Goal: Task Accomplishment & Management: Manage account settings

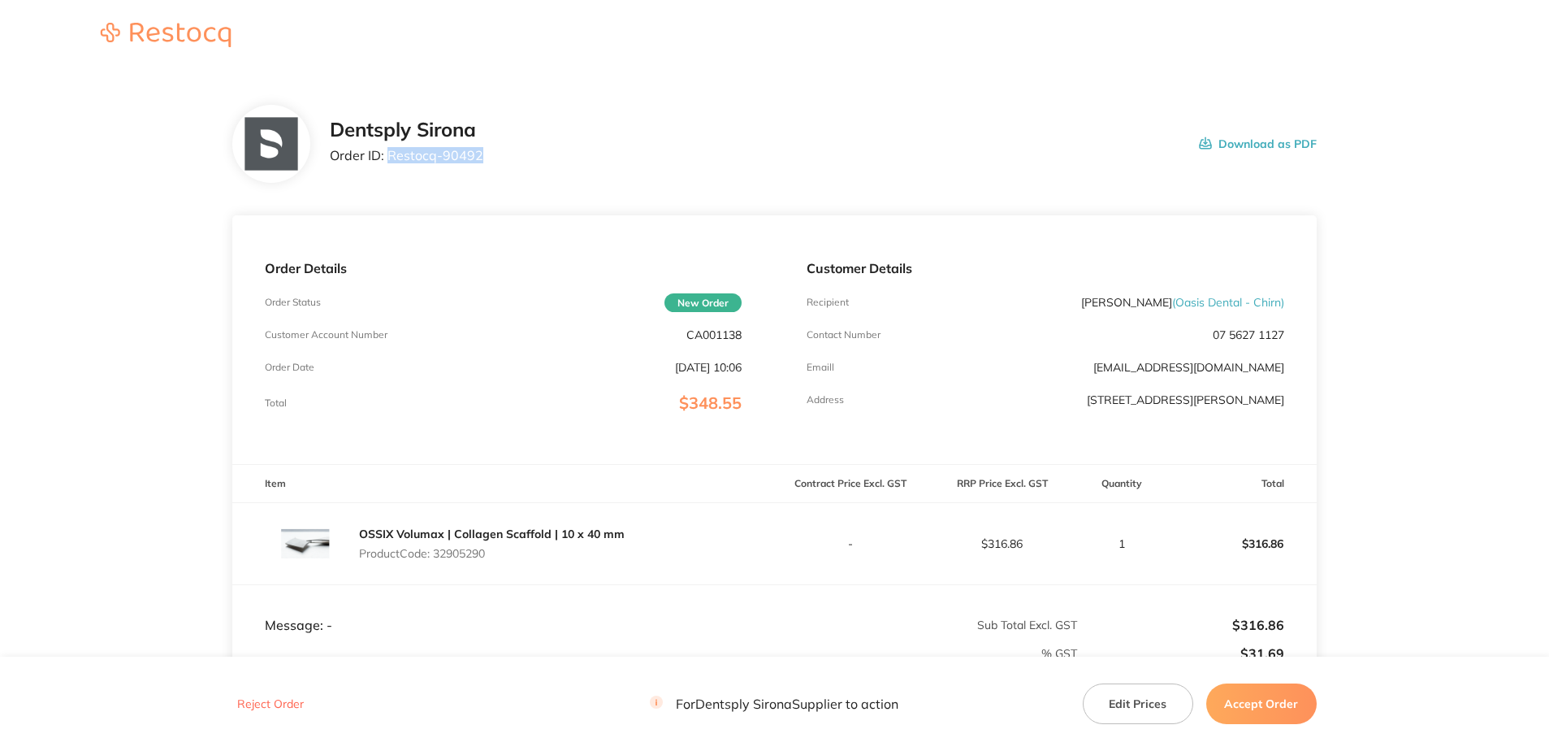
click at [391, 158] on div "Dentsply Sirona Order ID: Restocq- 90492 Download as PDF" at bounding box center [823, 144] width 987 height 50
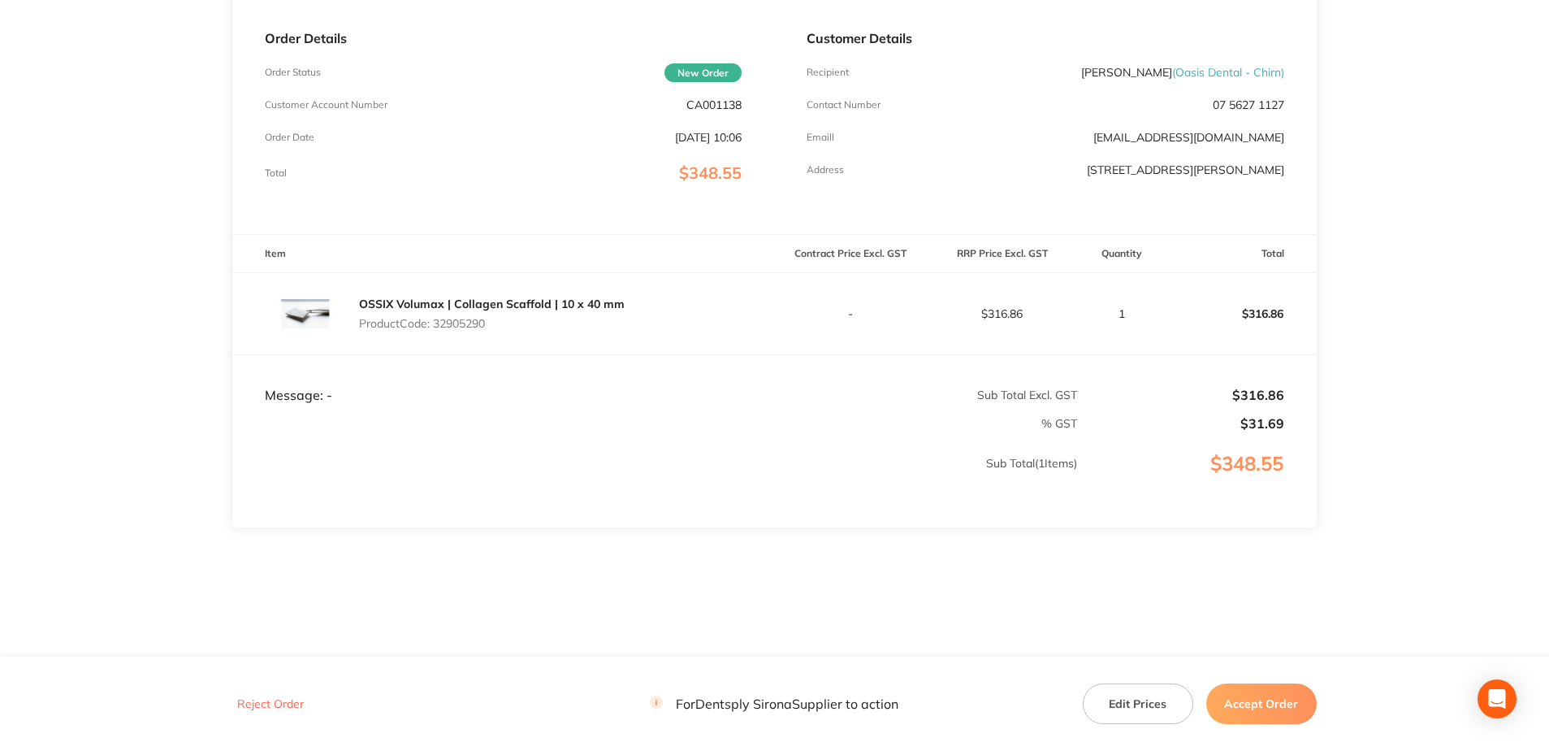
scroll to position [231, 0]
drag, startPoint x: 478, startPoint y: 322, endPoint x: 436, endPoint y: 321, distance: 42.2
click at [436, 321] on p "Product Code: 32905290" at bounding box center [492, 322] width 266 height 13
click at [1256, 699] on button "Accept Order" at bounding box center [1261, 703] width 110 height 41
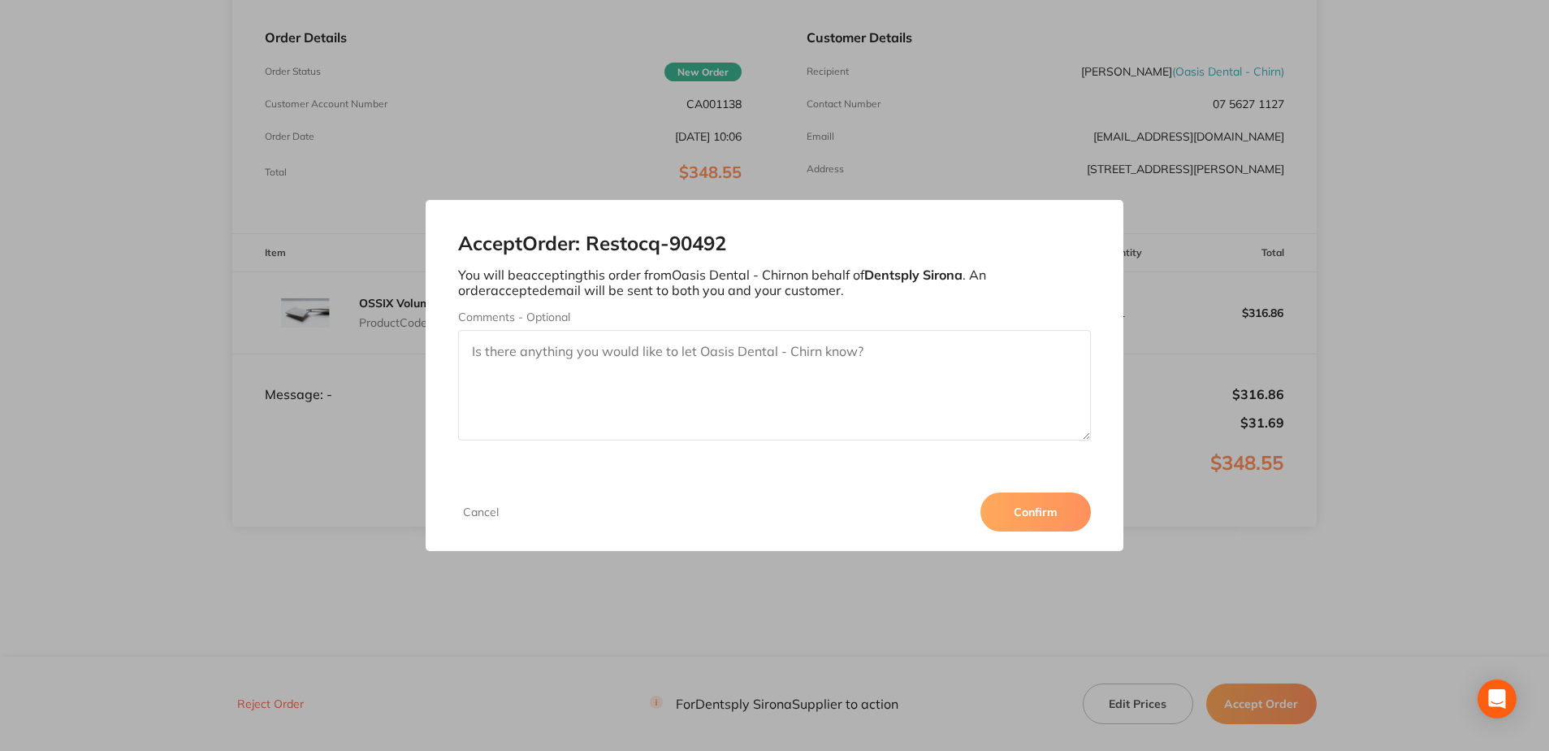
click at [1040, 511] on button "Confirm" at bounding box center [1035, 511] width 110 height 39
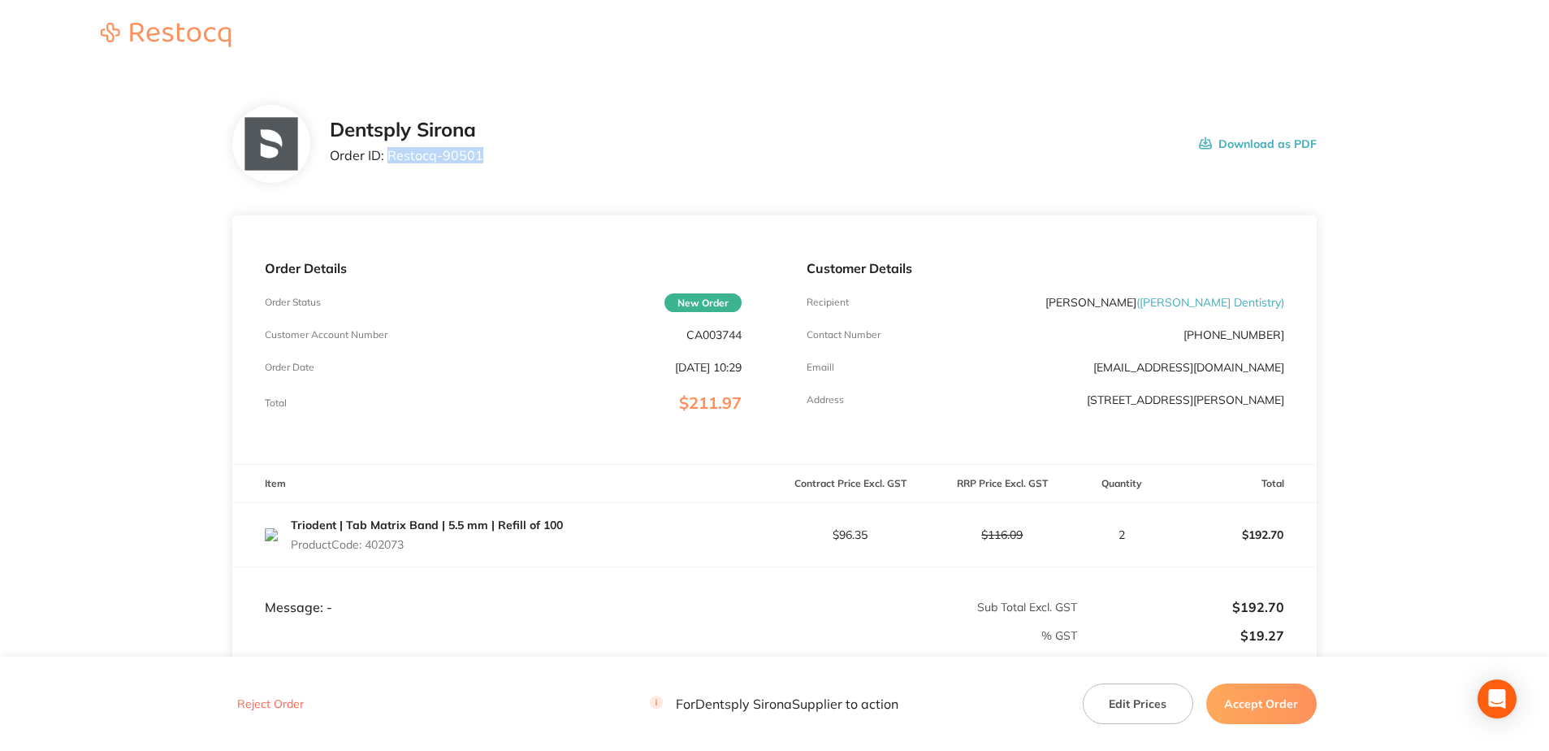
drag, startPoint x: 473, startPoint y: 154, endPoint x: 387, endPoint y: 154, distance: 85.3
click at [387, 154] on div "Dentsply Sirona Order ID: Restocq- 90501 Download as PDF" at bounding box center [823, 144] width 987 height 50
copy p "Restocq- 90501"
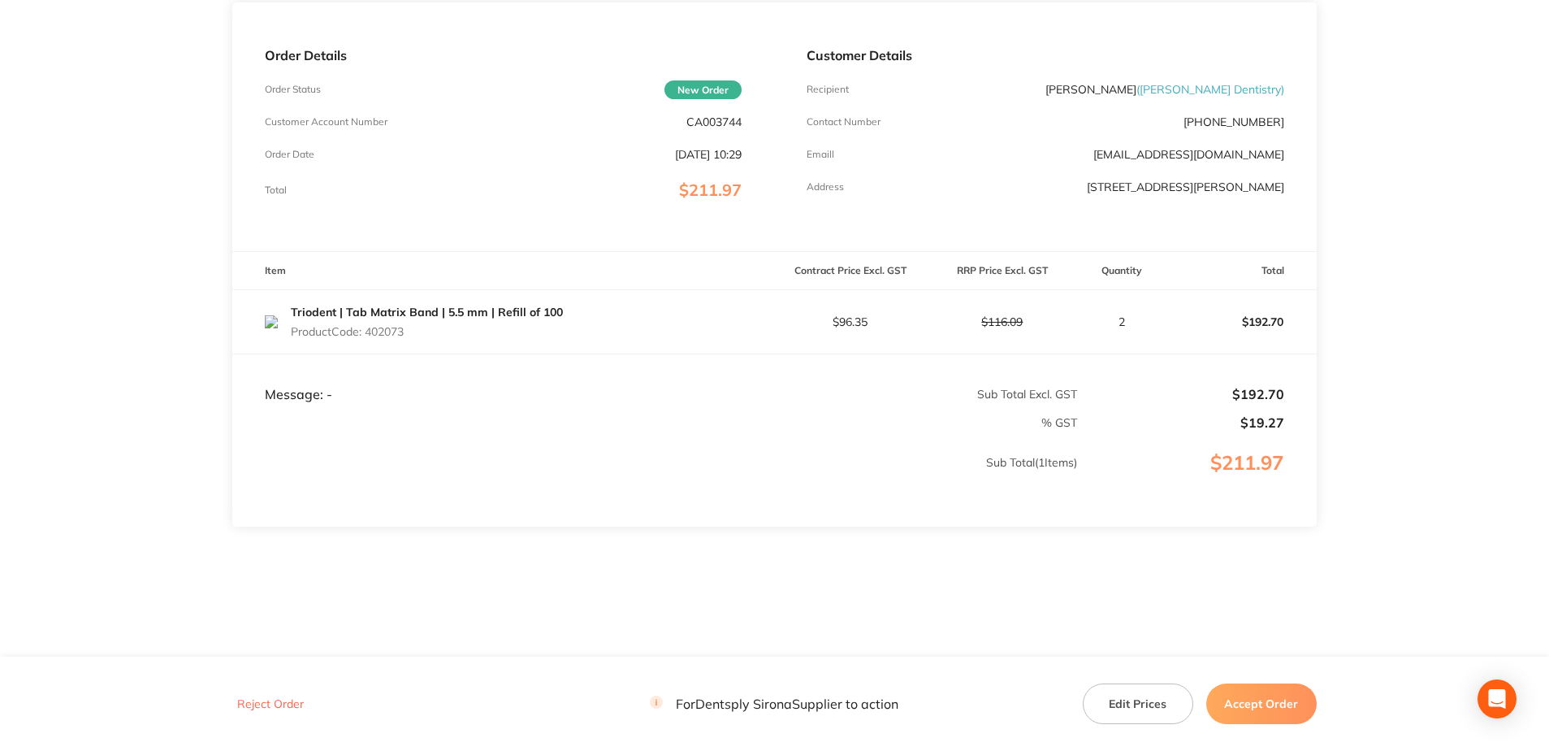
click at [1257, 706] on button "Accept Order" at bounding box center [1261, 703] width 110 height 41
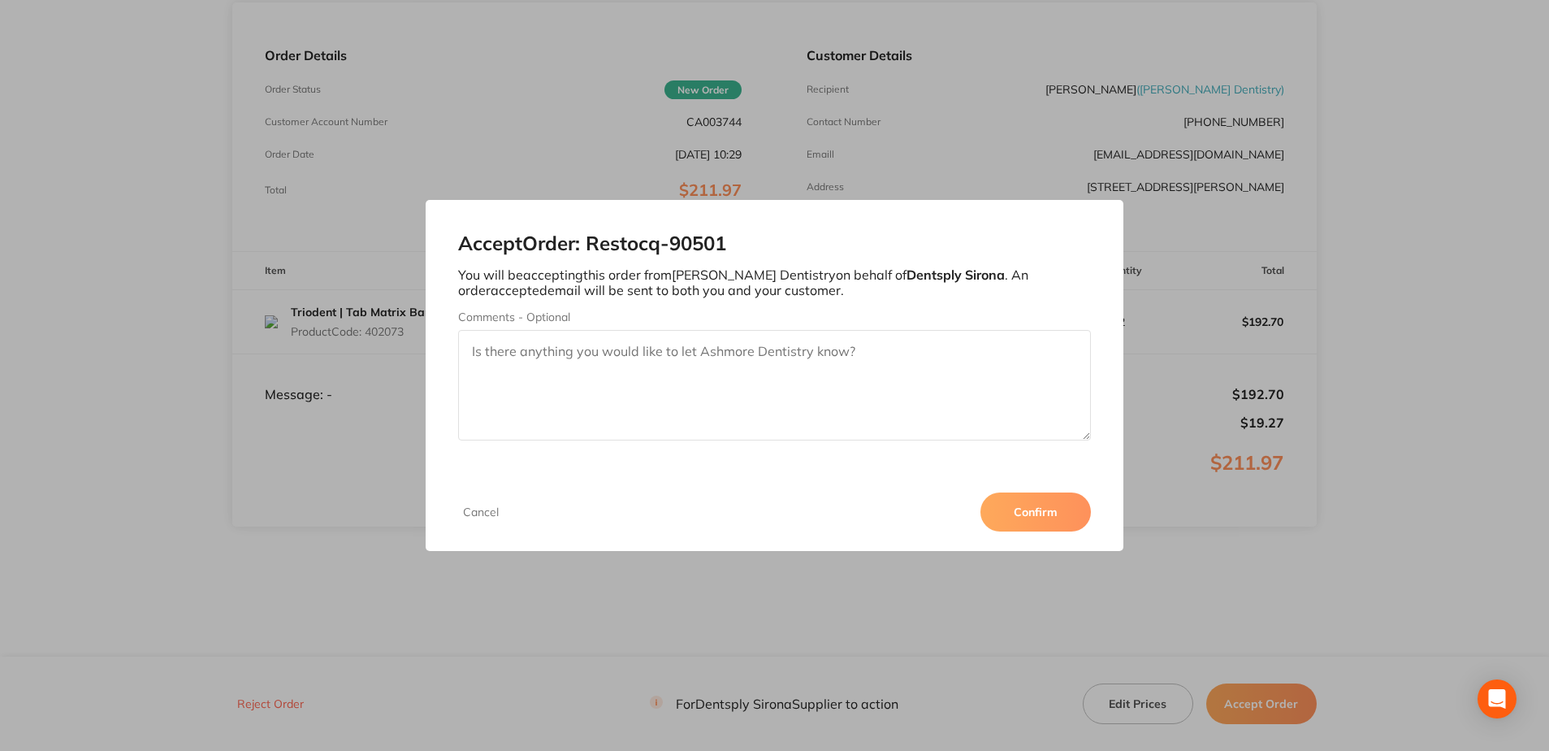
click at [1020, 507] on button "Confirm" at bounding box center [1035, 511] width 110 height 39
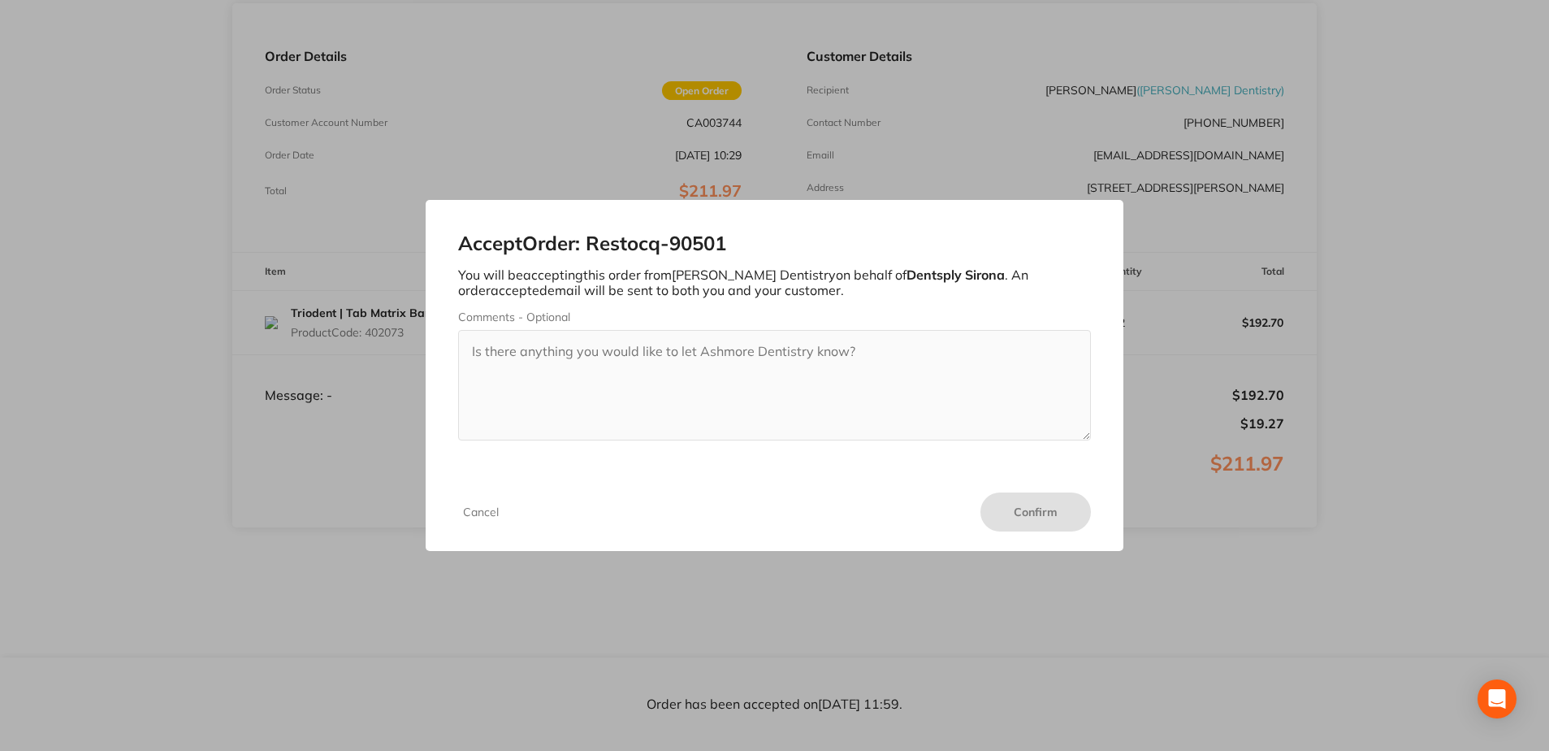
scroll to position [212, 0]
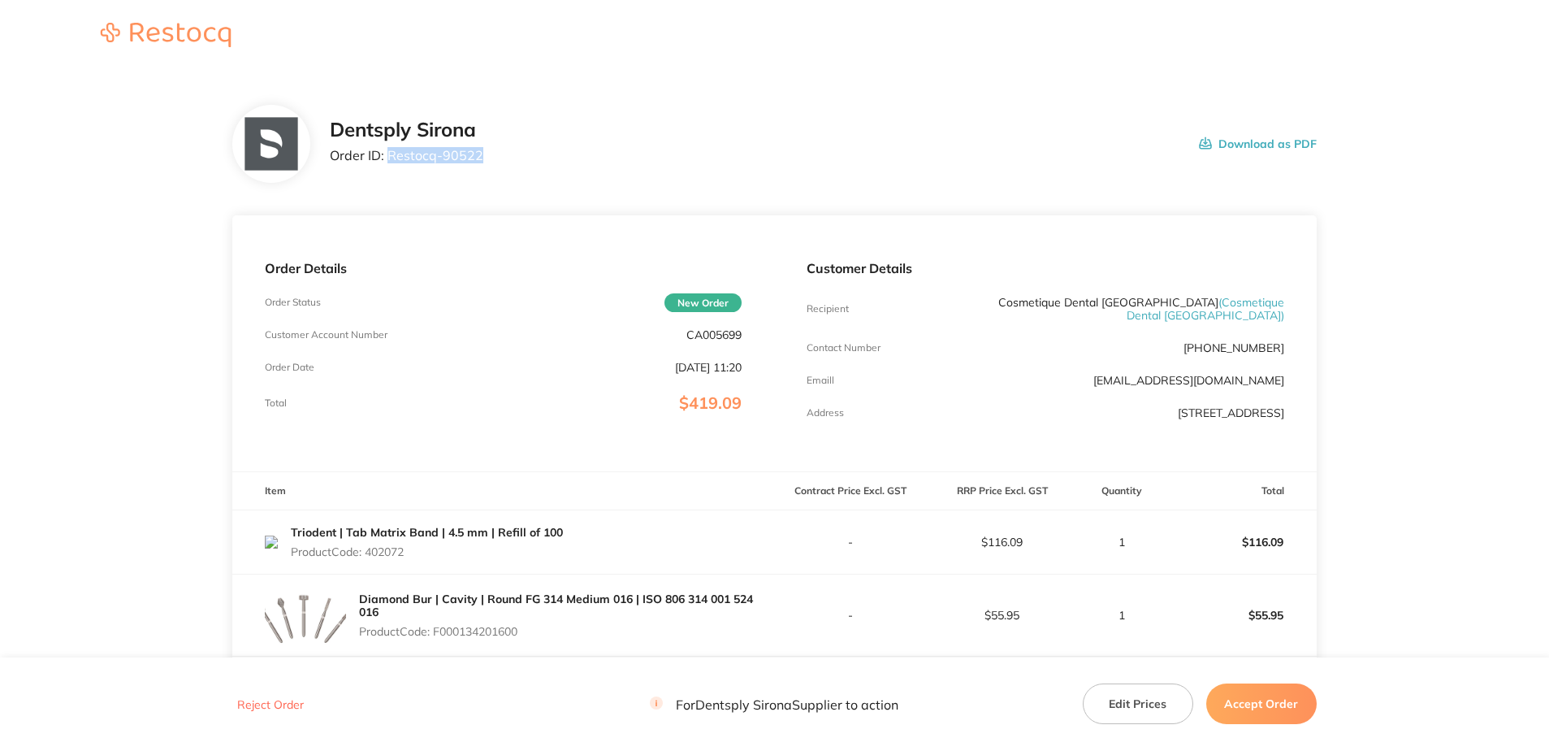
drag, startPoint x: 484, startPoint y: 154, endPoint x: 389, endPoint y: 156, distance: 95.1
click at [389, 156] on div "Dentsply Sirona Order ID: Restocq- 90522 Download as PDF" at bounding box center [823, 144] width 987 height 50
copy p "Restocq- 90522"
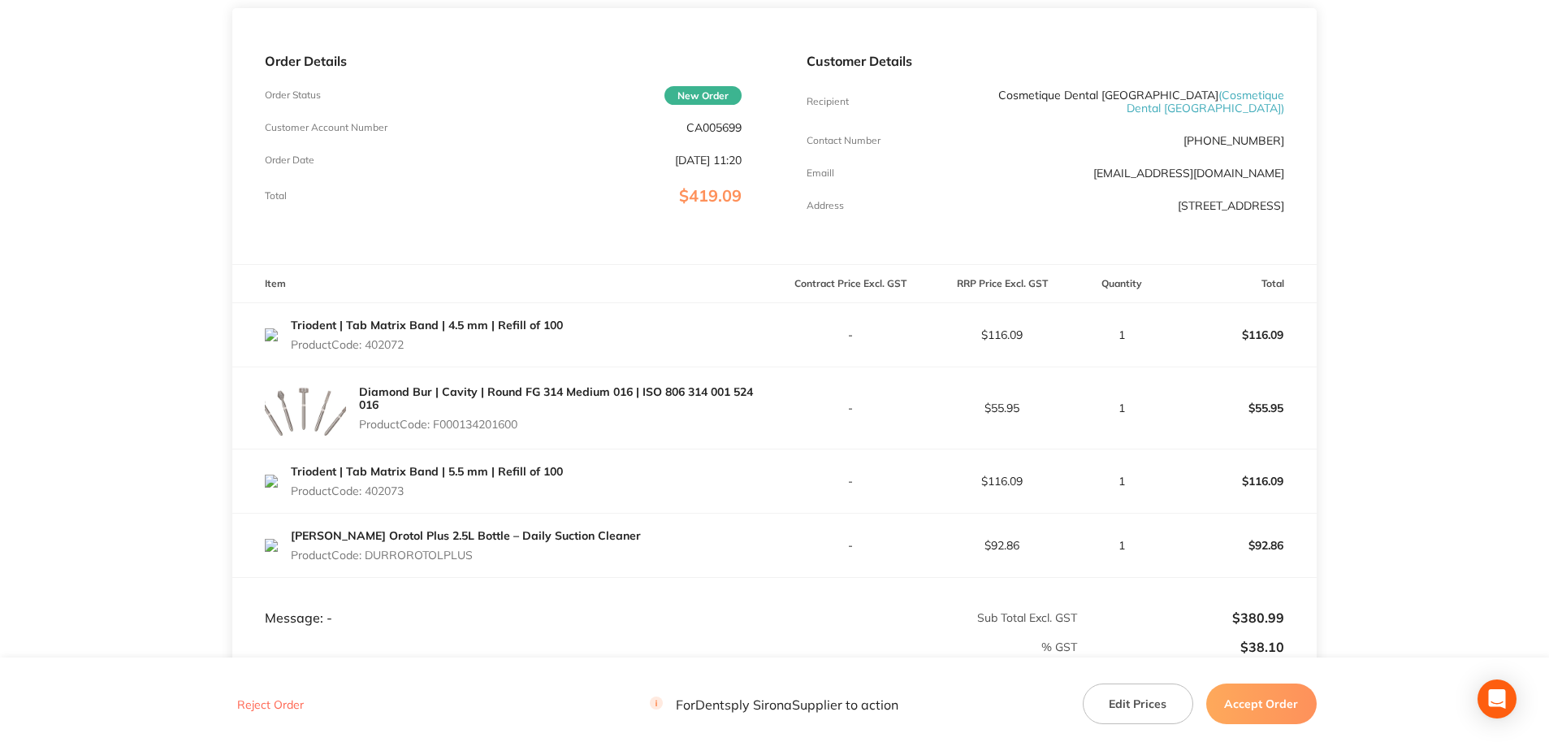
scroll to position [244, 0]
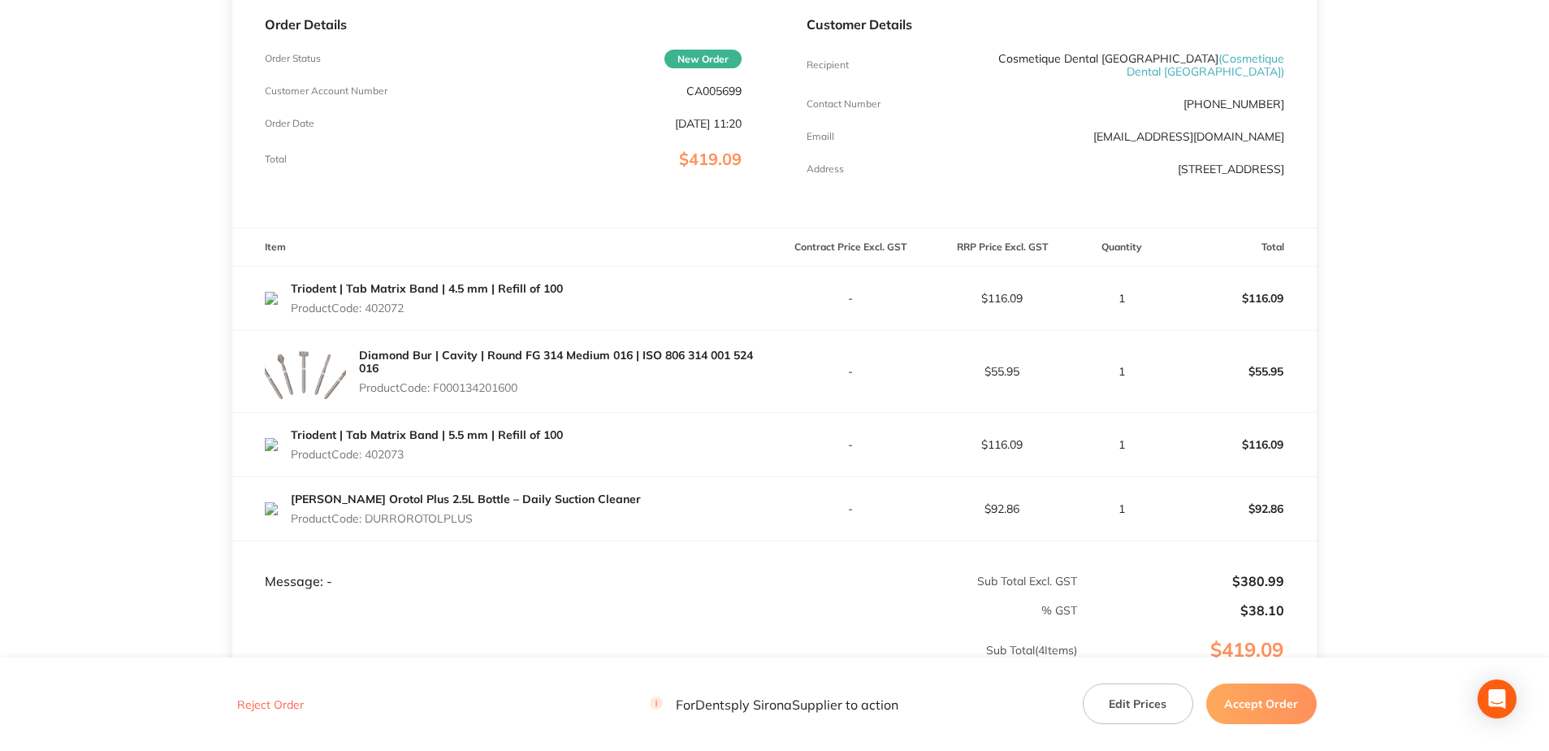
drag, startPoint x: 535, startPoint y: 392, endPoint x: 438, endPoint y: 392, distance: 96.7
click at [438, 392] on p "Product Code: F000134201600" at bounding box center [566, 387] width 415 height 13
copy p "F000134201600"
click at [417, 455] on p "Product Code: 402073" at bounding box center [427, 454] width 272 height 13
drag, startPoint x: 471, startPoint y: 523, endPoint x: 367, endPoint y: 526, distance: 104.0
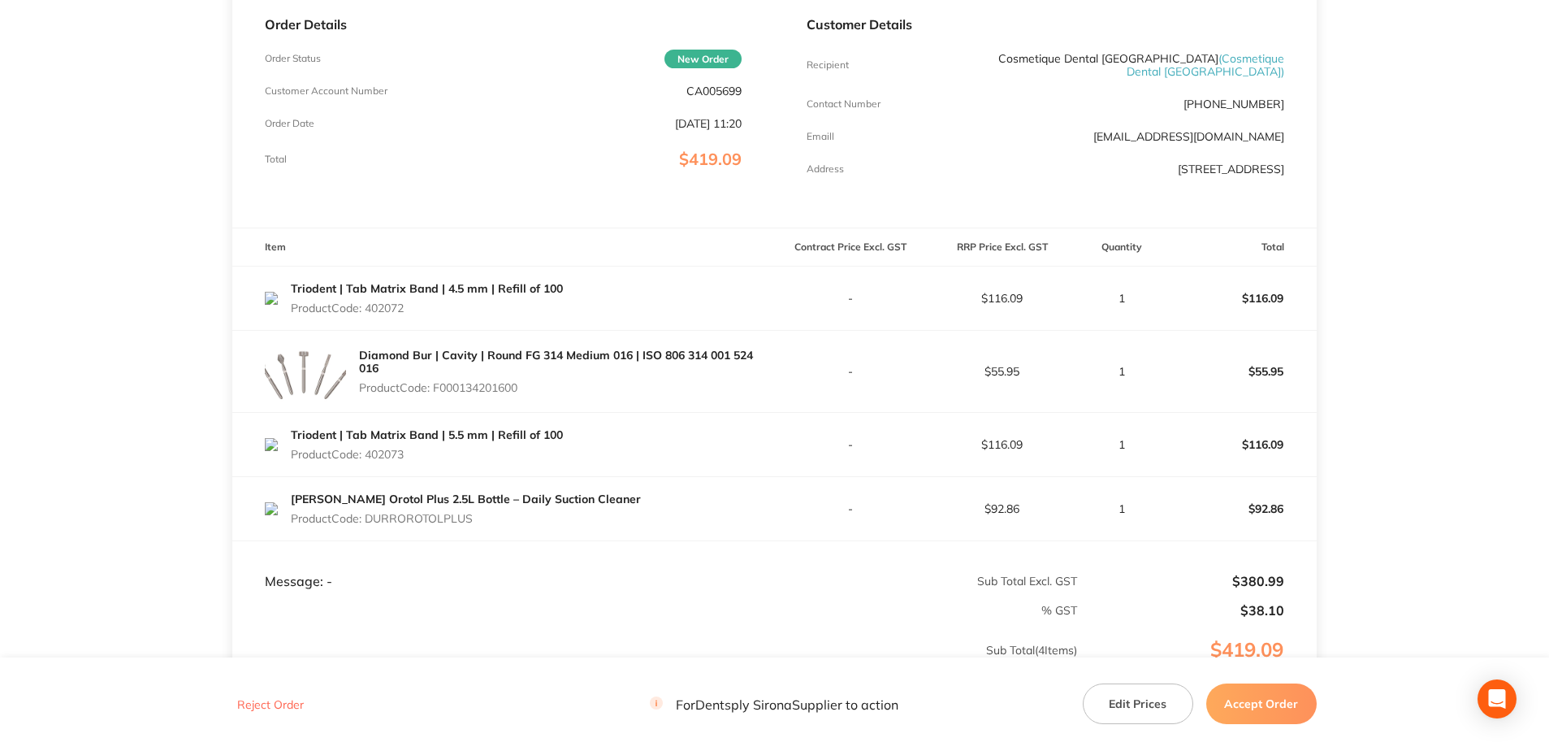
click at [367, 526] on div "[PERSON_NAME] Orotol Plus 2.5L Bottle – Daily Suction Cleaner Product Code: DUR…" at bounding box center [466, 508] width 350 height 45
copy p "DURROROTOLPLUS"
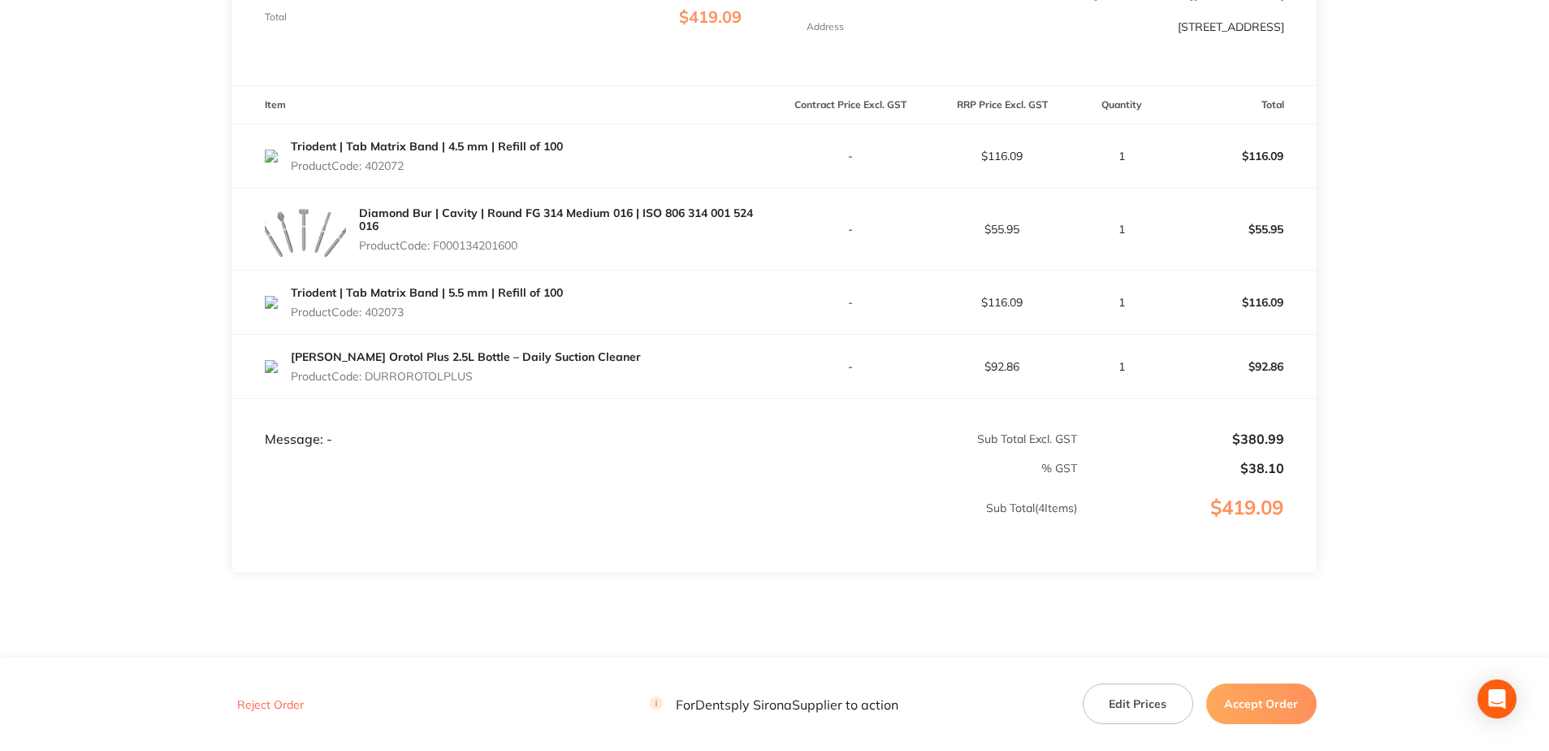
scroll to position [431, 0]
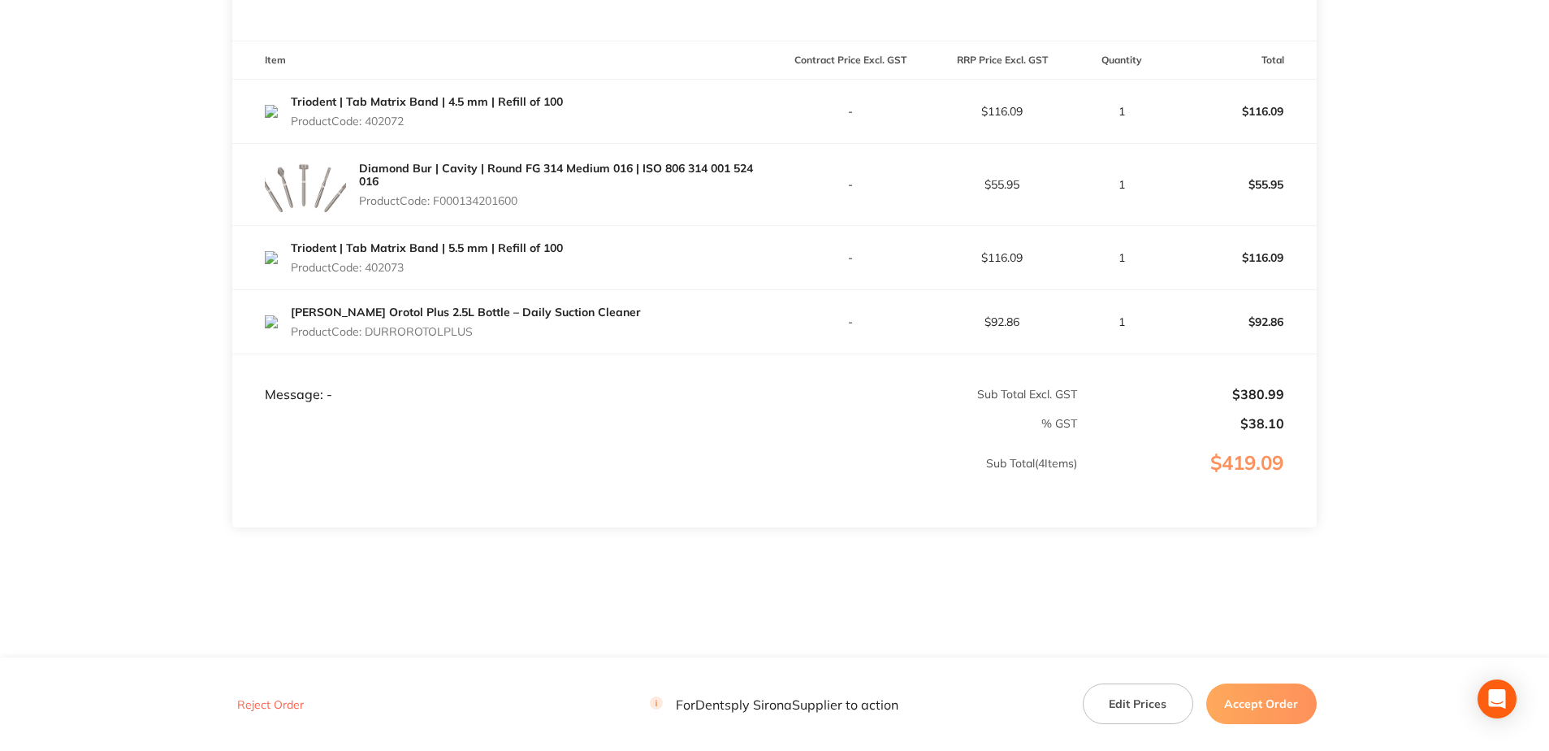
click at [1269, 706] on button "Accept Order" at bounding box center [1261, 703] width 110 height 41
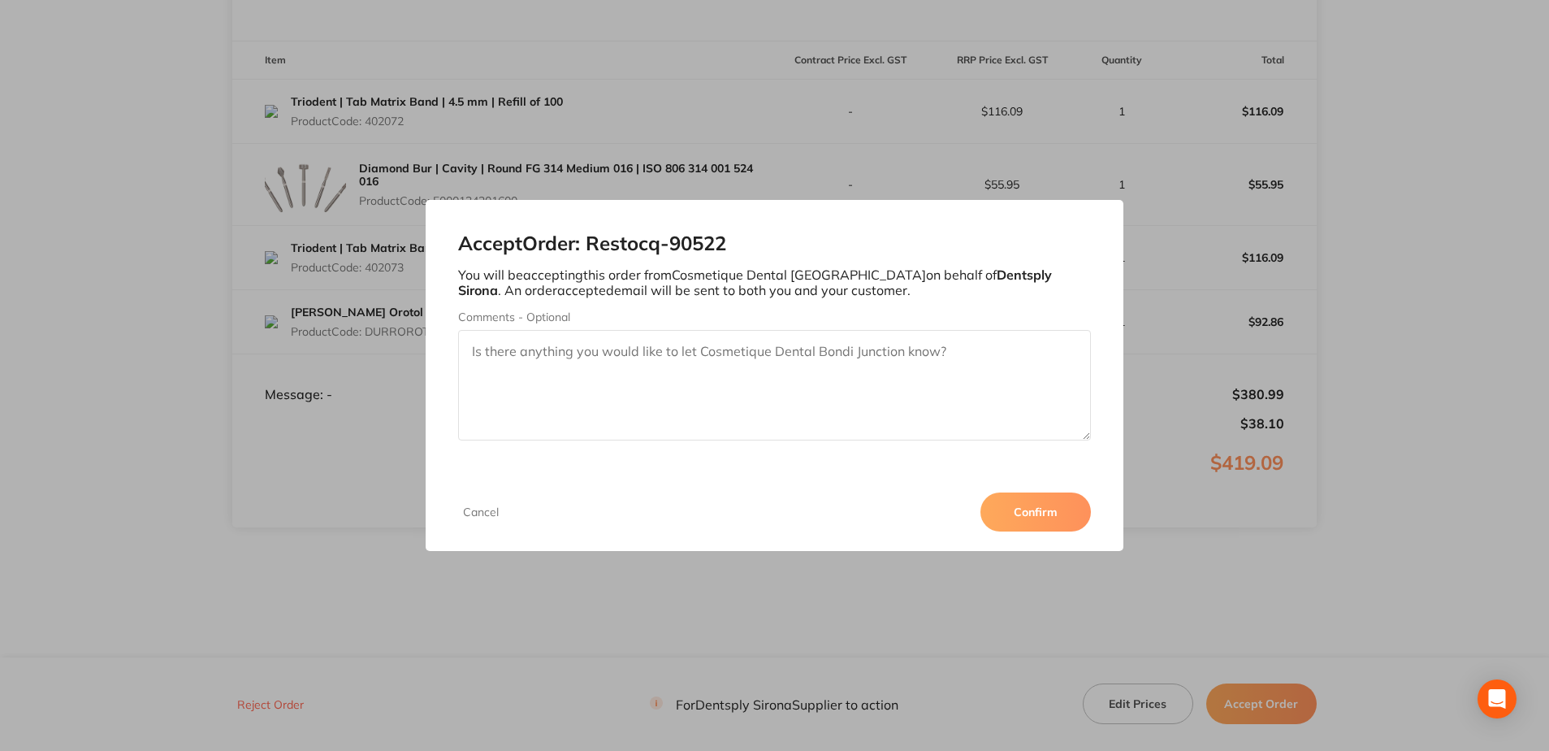
click at [1044, 517] on button "Confirm" at bounding box center [1035, 511] width 110 height 39
